Goal: Information Seeking & Learning: Stay updated

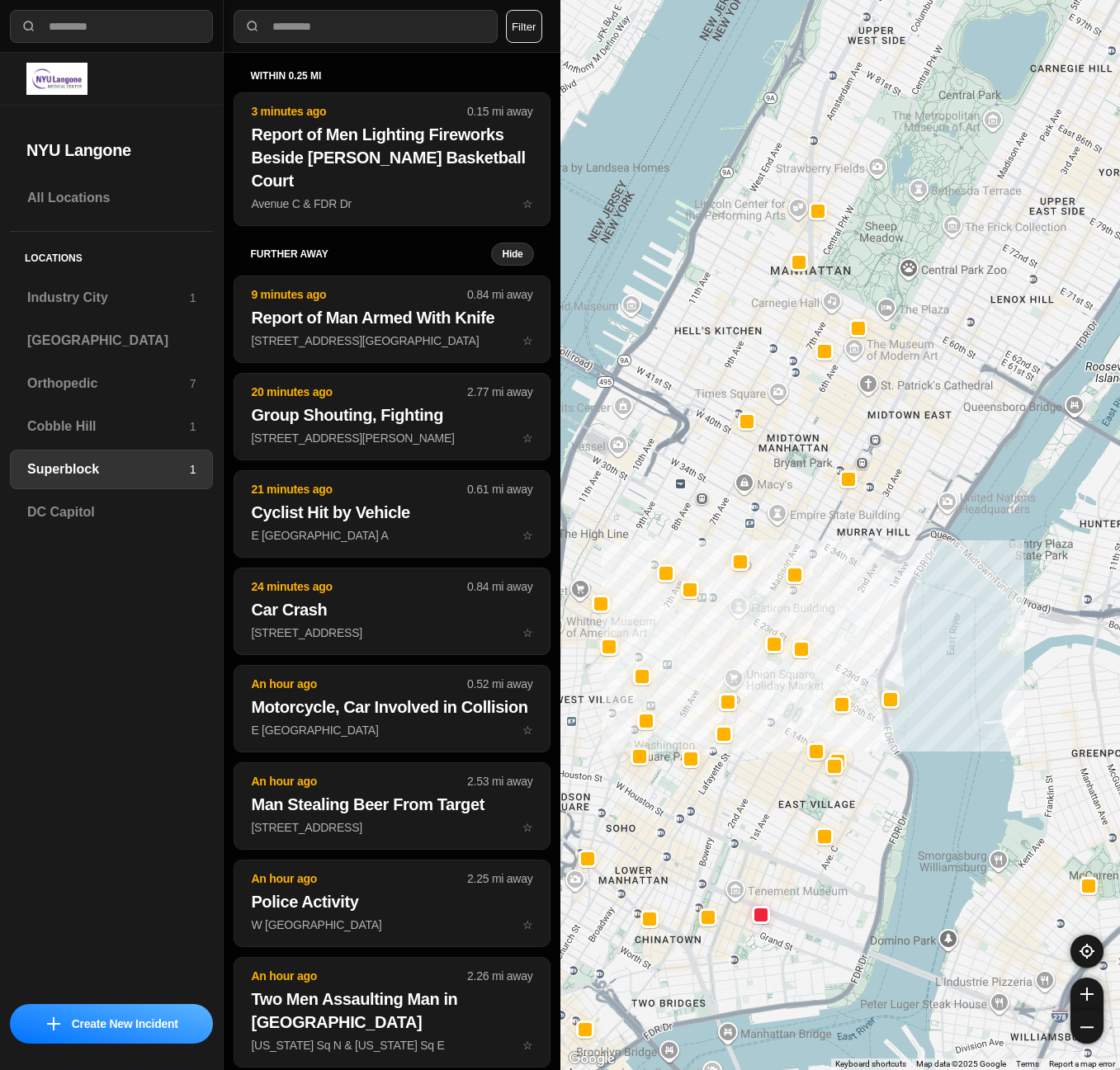
select select "*"
click at [139, 340] on h3 "[GEOGRAPHIC_DATA]" at bounding box center [111, 340] width 168 height 19
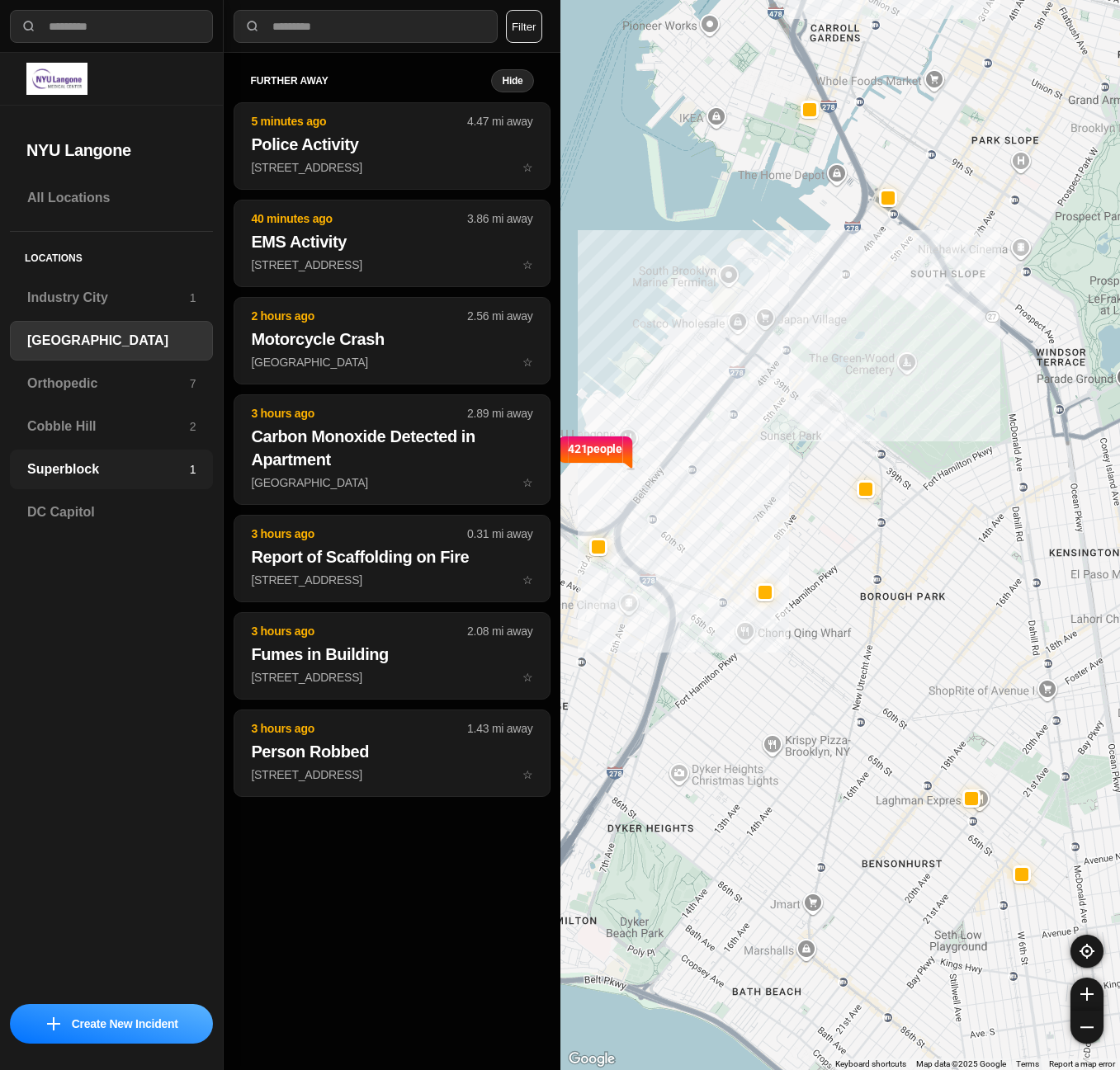
click at [42, 467] on h3 "Superblock" at bounding box center [108, 469] width 162 height 19
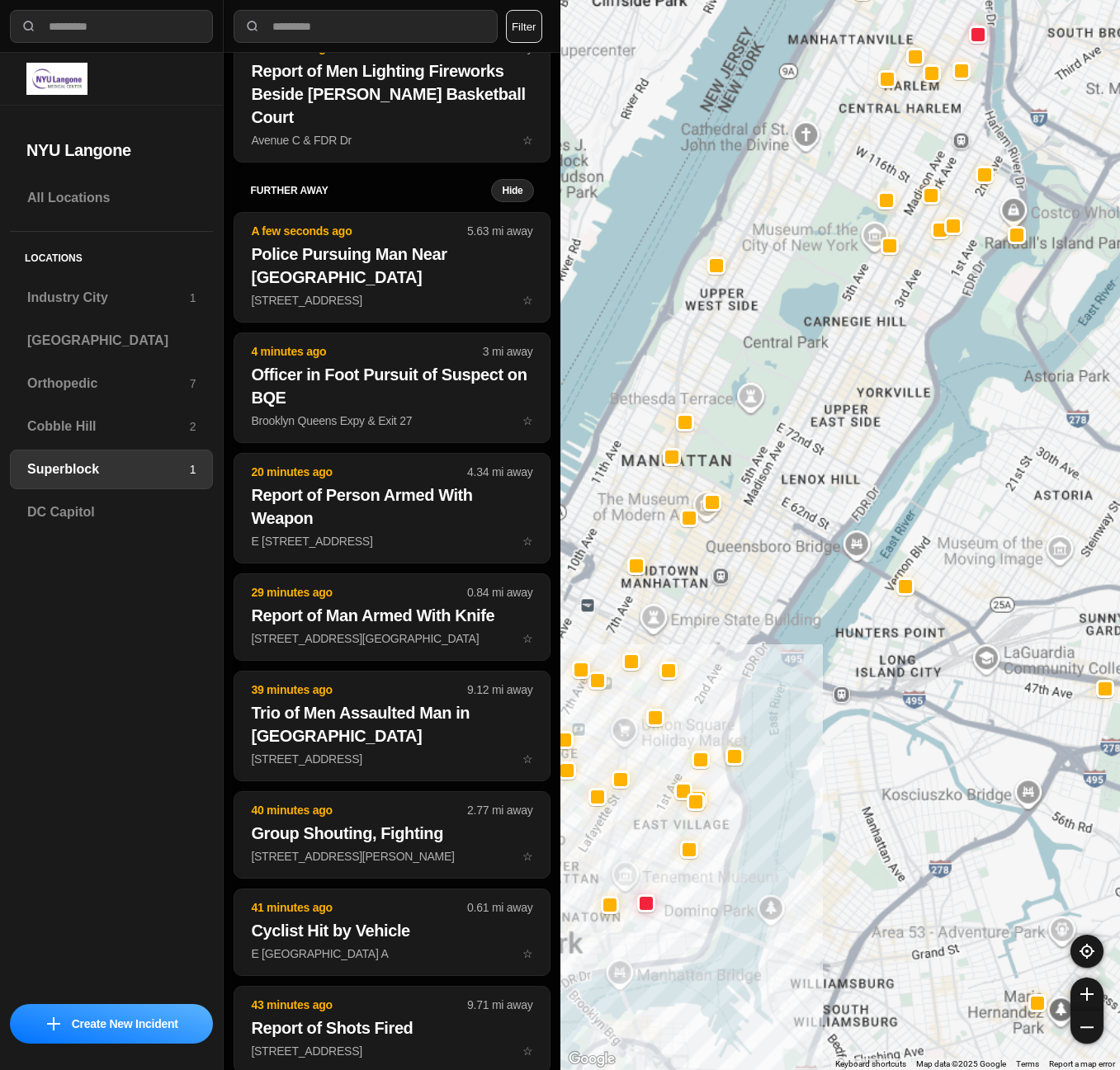
scroll to position [83, 0]
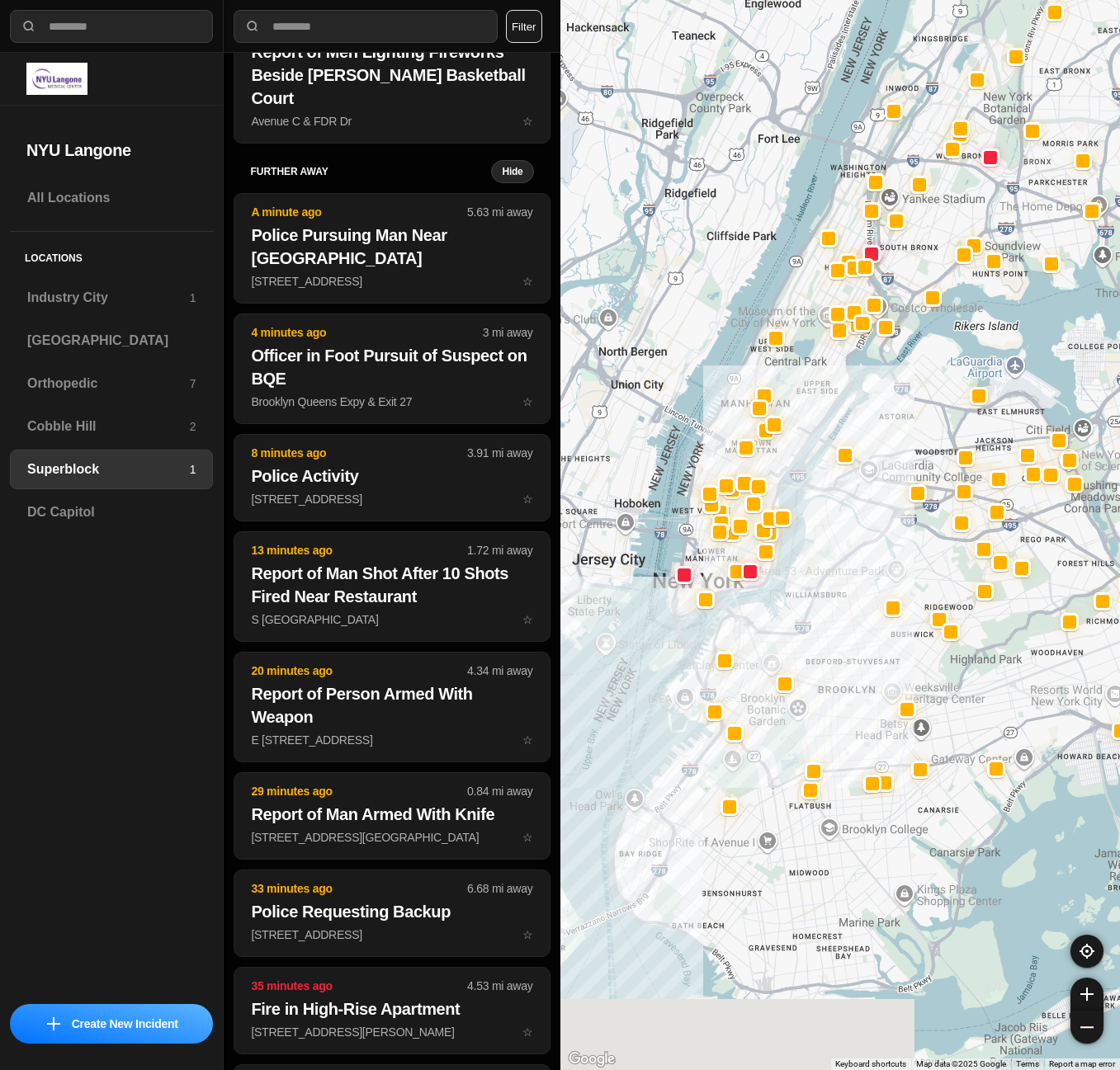
drag, startPoint x: 707, startPoint y: 846, endPoint x: 807, endPoint y: 592, distance: 273.0
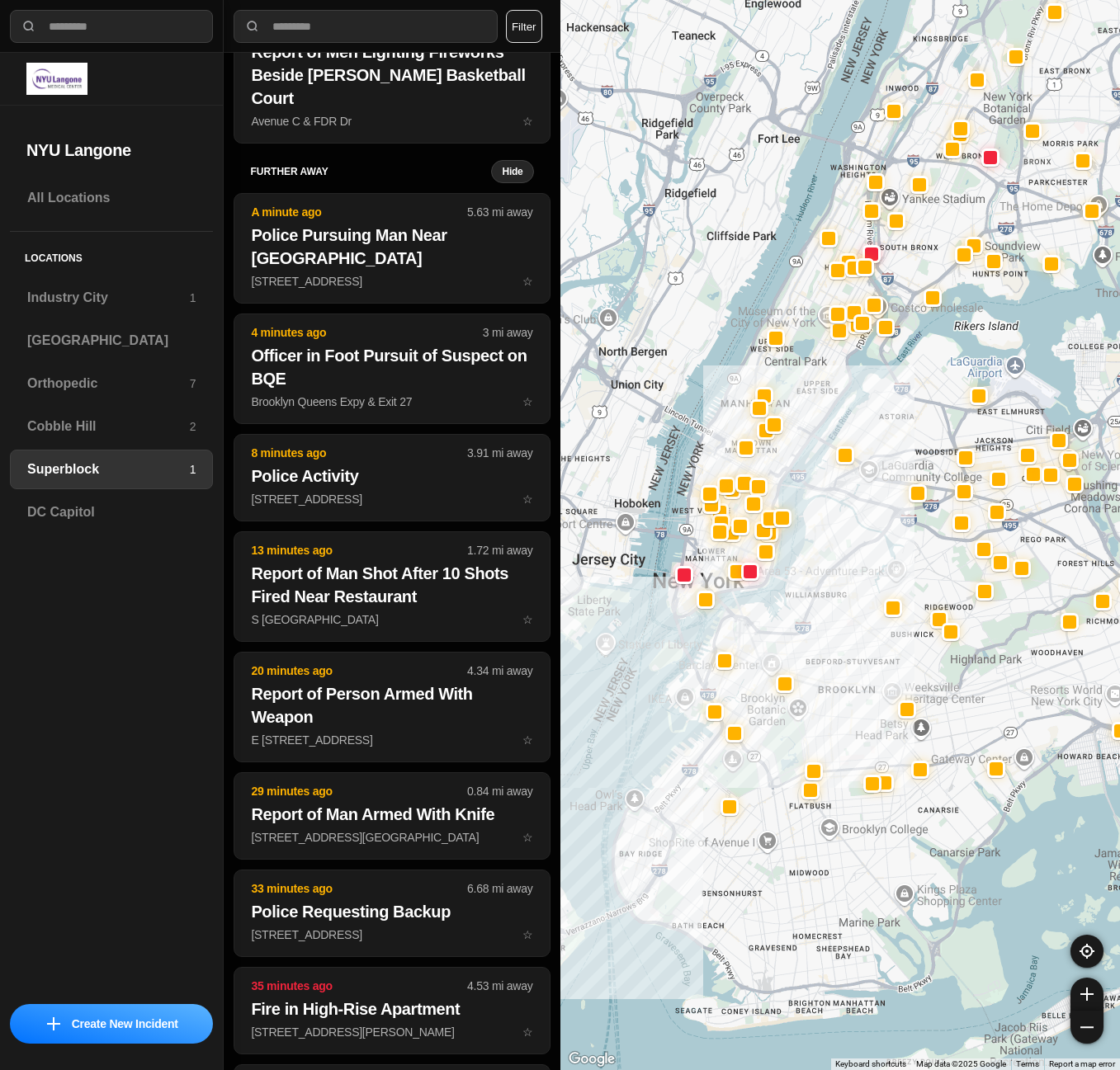
click at [807, 592] on div at bounding box center [840, 535] width 560 height 1070
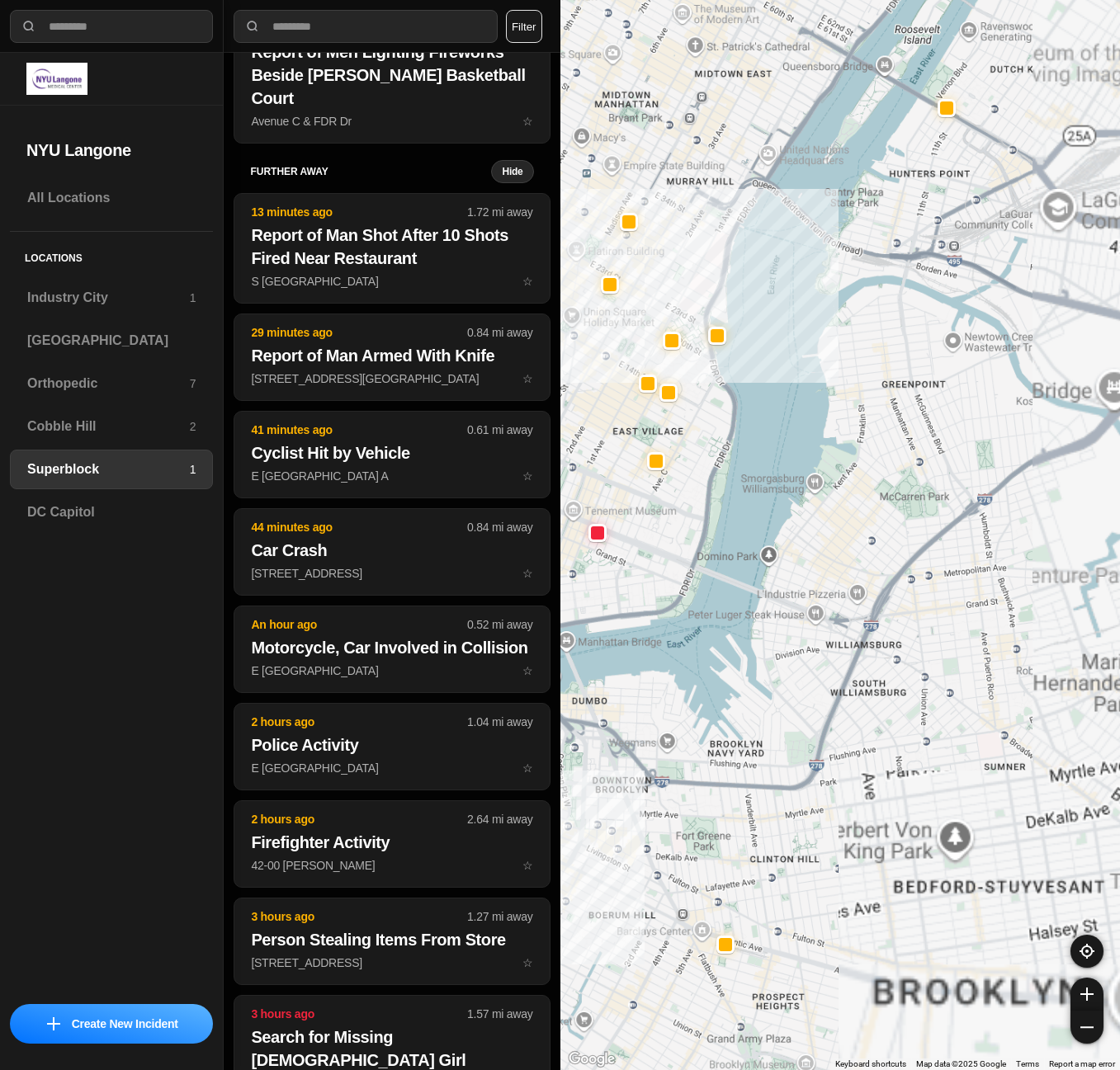
scroll to position [0, 0]
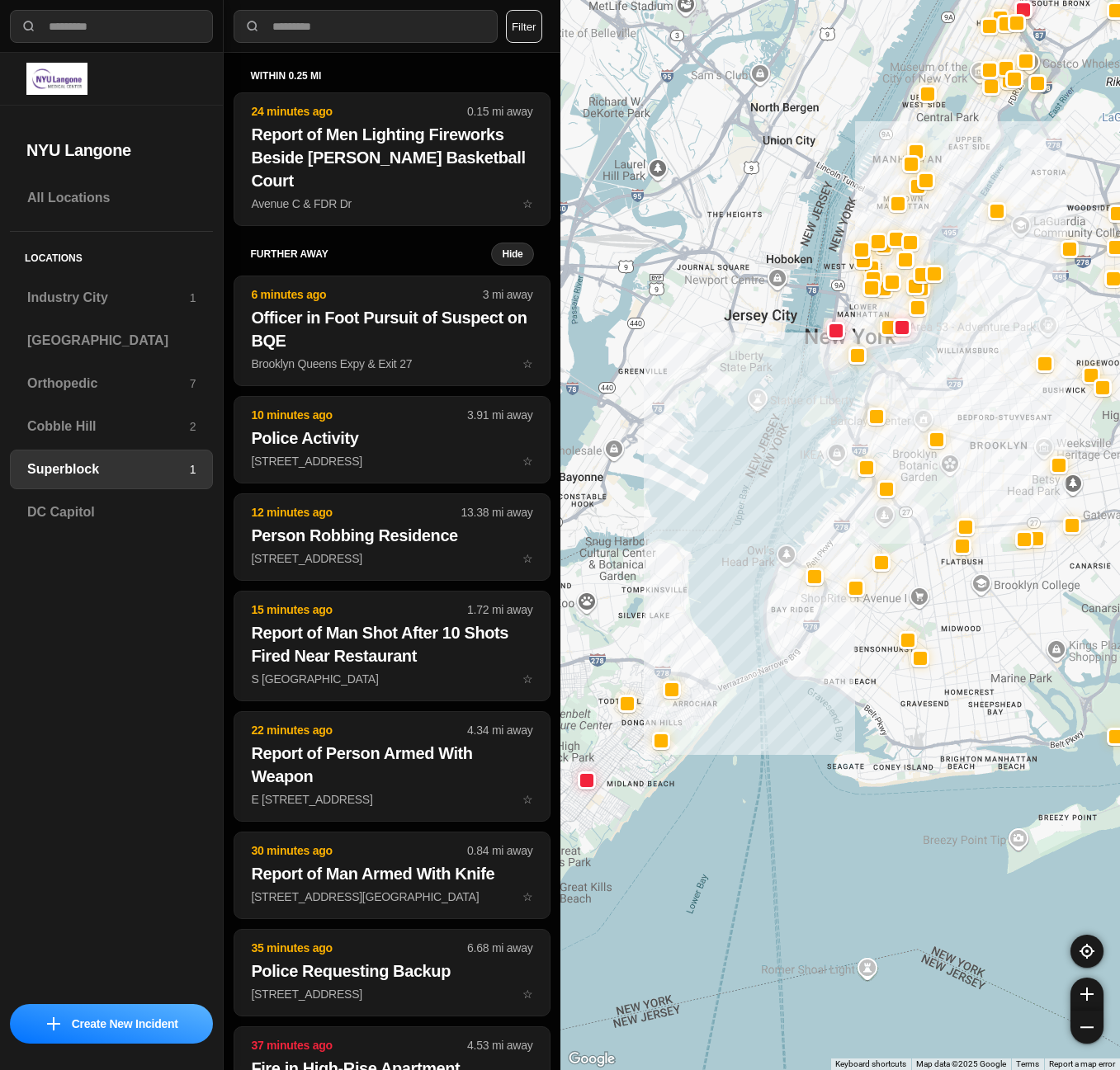
click at [812, 516] on div at bounding box center [840, 535] width 560 height 1070
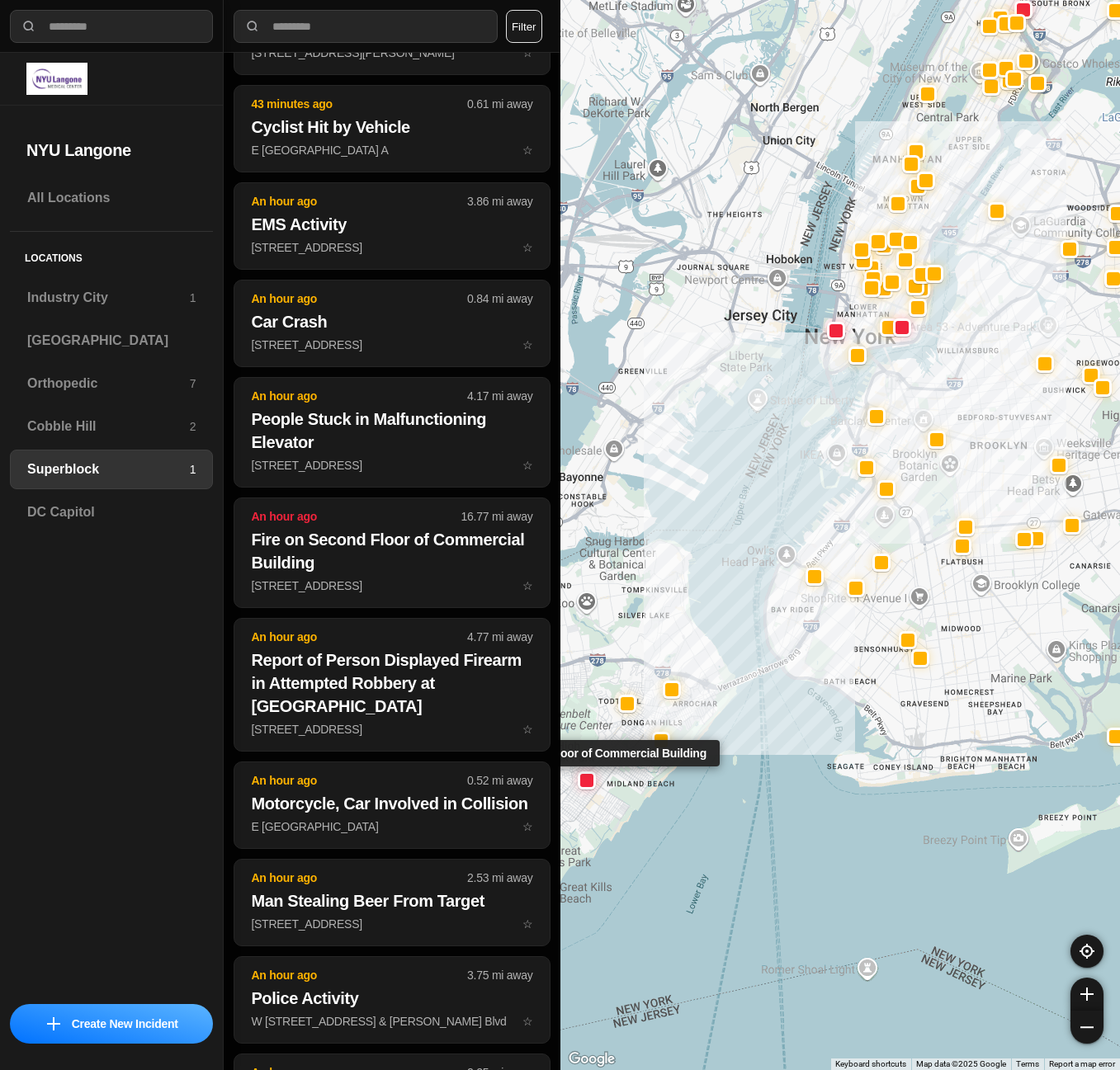
scroll to position [1155, 0]
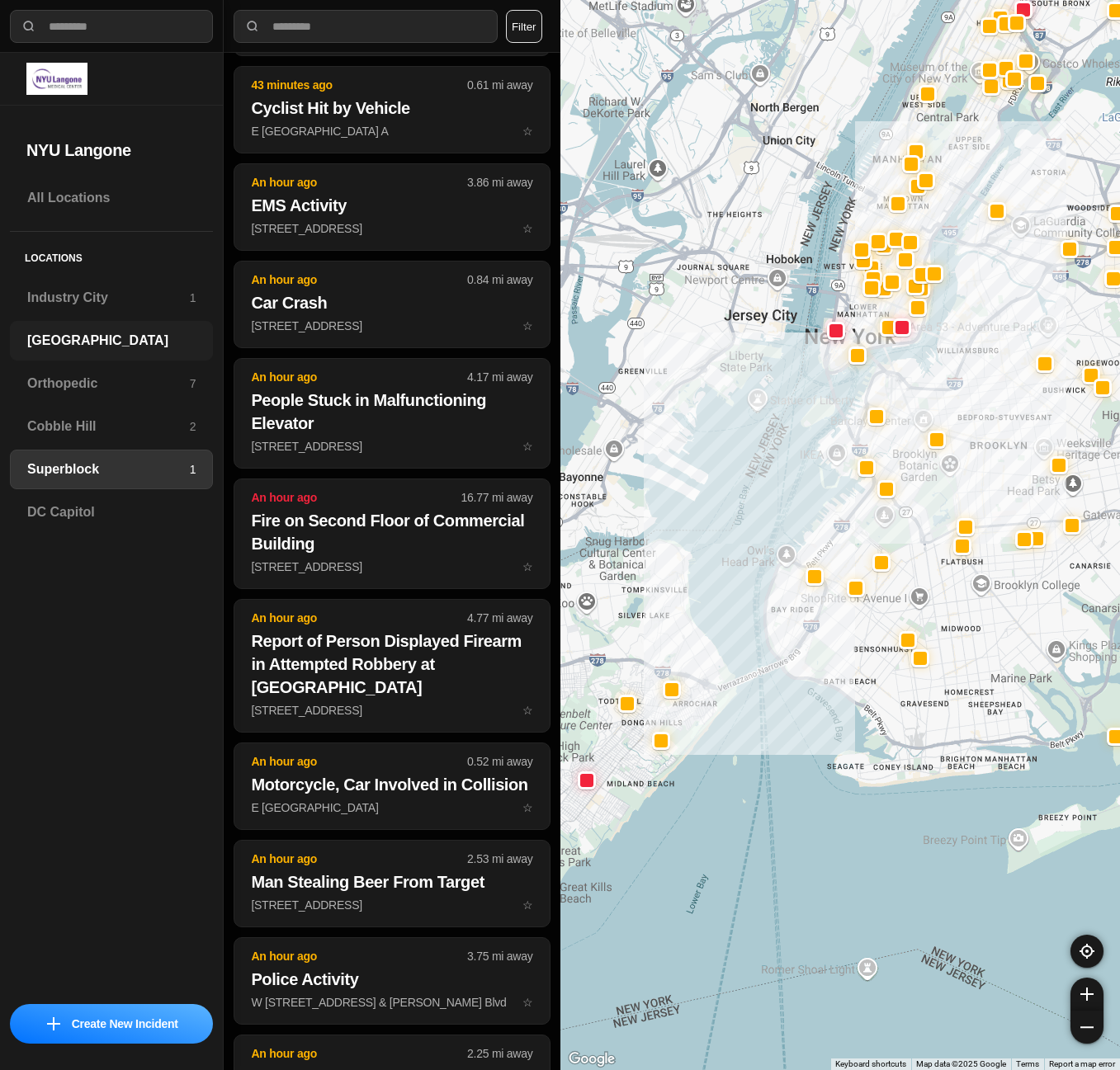
click at [66, 341] on h3 "[GEOGRAPHIC_DATA]" at bounding box center [111, 340] width 168 height 19
